Goal: Information Seeking & Learning: Learn about a topic

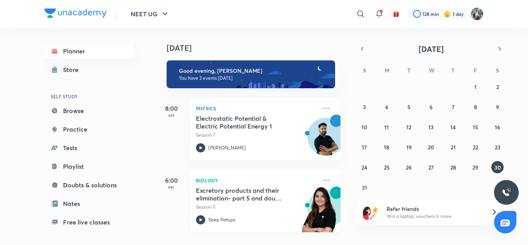
click at [315, 177] on div "Biology Excretory products and their elimination- part 5 and doubt clearing ses…" at bounding box center [265, 200] width 151 height 63
click at [322, 179] on icon at bounding box center [326, 180] width 9 height 9
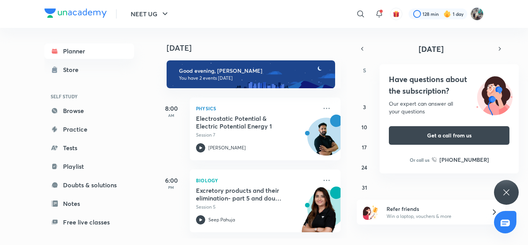
click at [209, 50] on h4 "[DATE]" at bounding box center [258, 47] width 182 height 9
click at [508, 188] on icon at bounding box center [506, 192] width 9 height 9
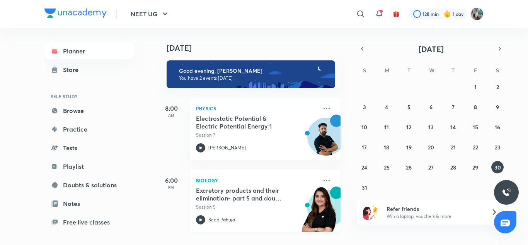
click at [326, 175] on div "Biology Excretory products and their elimination- part 5 and doubt clearing ses…" at bounding box center [265, 200] width 151 height 63
click at [323, 178] on icon at bounding box center [326, 180] width 9 height 9
click at [478, 163] on button "29" at bounding box center [476, 167] width 12 height 12
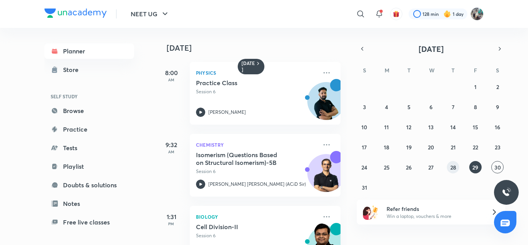
click at [455, 170] on abbr "28" at bounding box center [454, 167] width 6 height 7
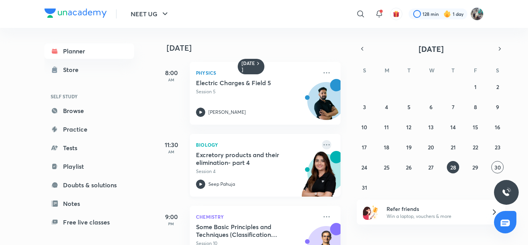
click at [324, 144] on icon at bounding box center [326, 144] width 9 height 9
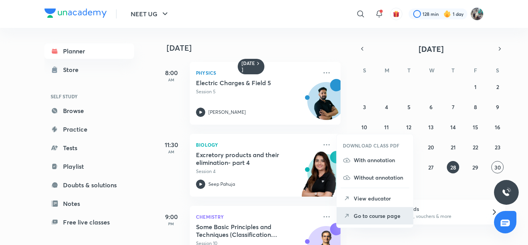
click at [377, 219] on p "Go to course page" at bounding box center [380, 216] width 53 height 8
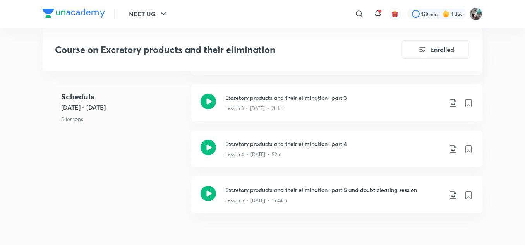
scroll to position [543, 0]
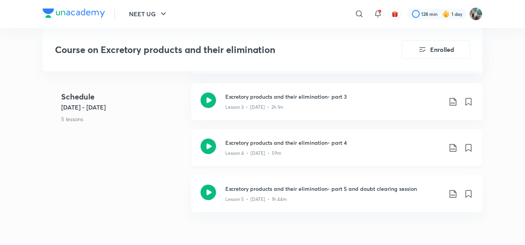
click at [327, 139] on h3 "Excretory products and their elimination- part 4" at bounding box center [333, 142] width 217 height 8
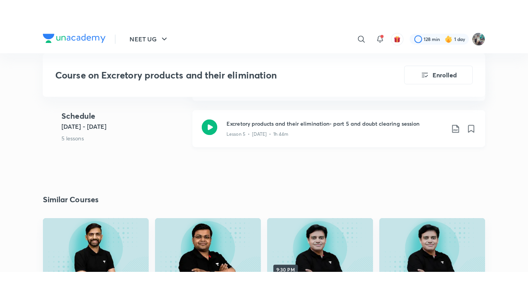
scroll to position [634, 0]
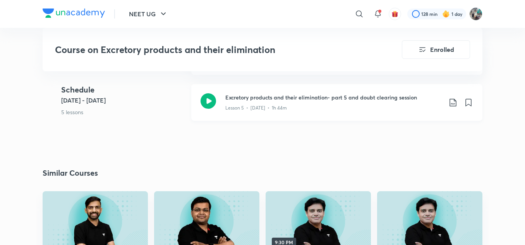
click at [291, 108] on div "Lesson 5 • [DATE] • 1h 44m" at bounding box center [333, 106] width 217 height 10
